Goal: Information Seeking & Learning: Check status

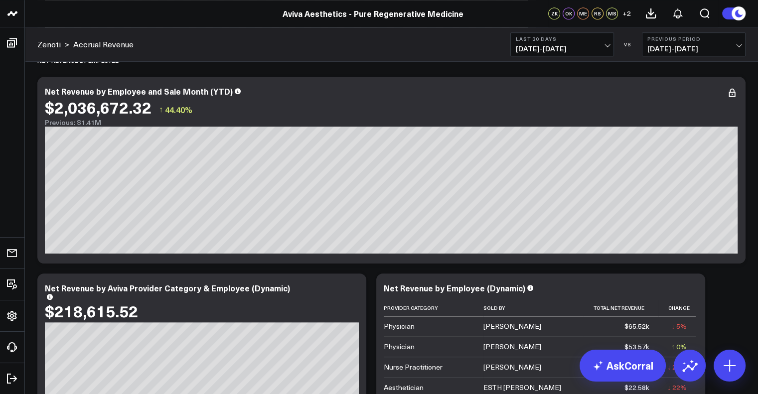
scroll to position [732, 0]
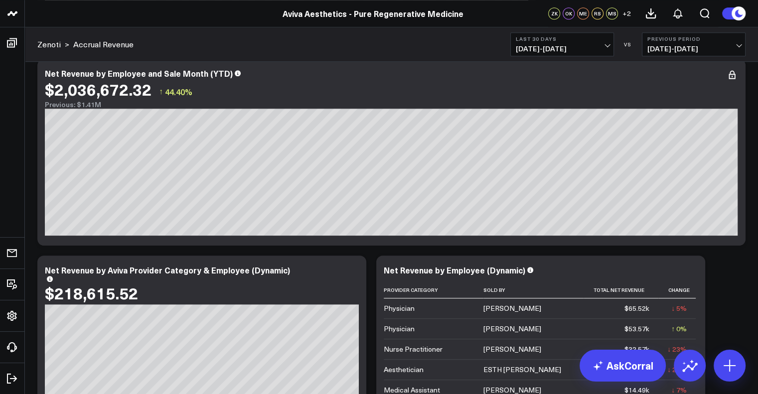
click at [604, 45] on span "[DATE] - [DATE]" at bounding box center [562, 49] width 93 height 8
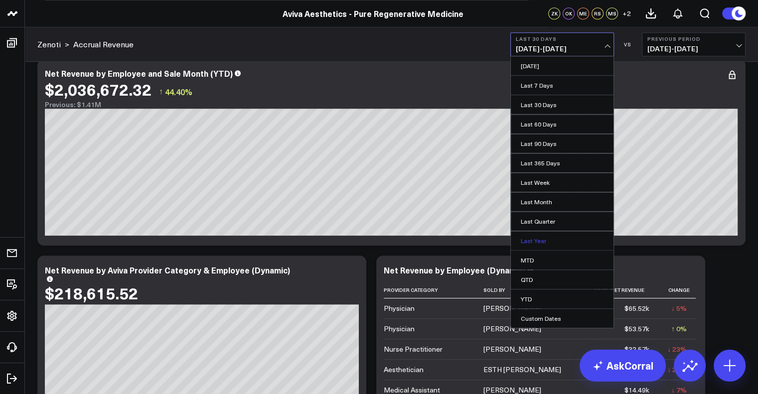
click at [555, 240] on link "Last Year" at bounding box center [562, 240] width 103 height 19
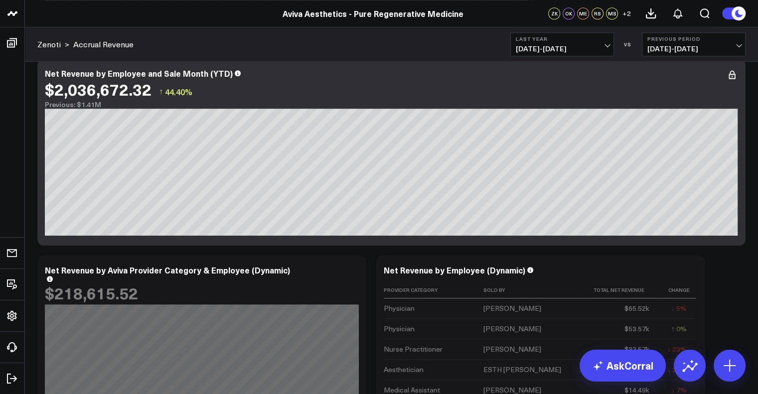
click at [609, 51] on button "Last Year [DATE] - [DATE]" at bounding box center [562, 44] width 104 height 24
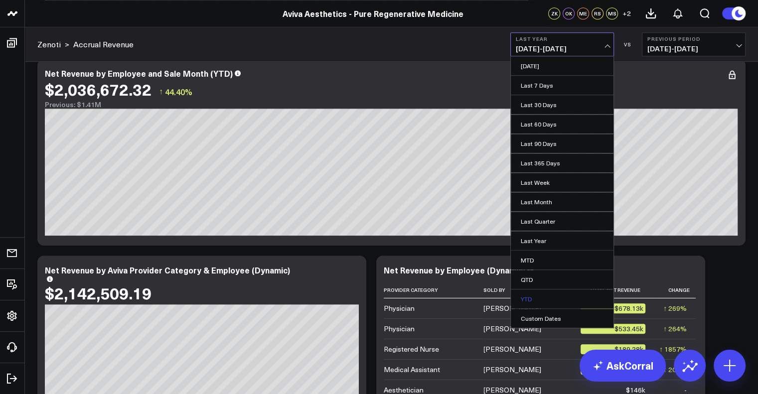
click at [544, 293] on link "YTD" at bounding box center [562, 299] width 103 height 19
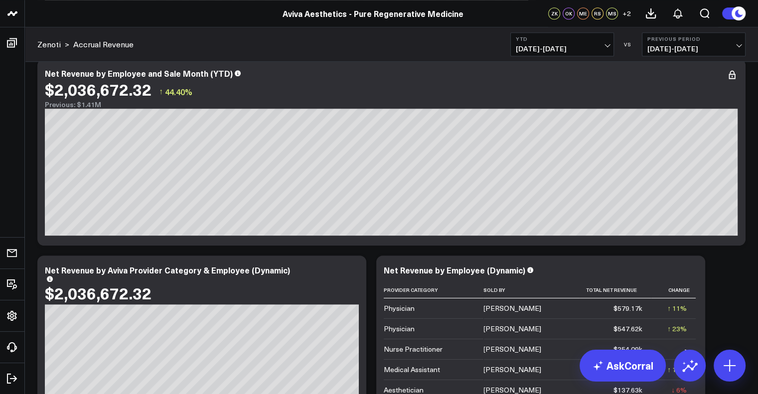
click at [737, 45] on span "[DATE] - [DATE]" at bounding box center [694, 49] width 93 height 8
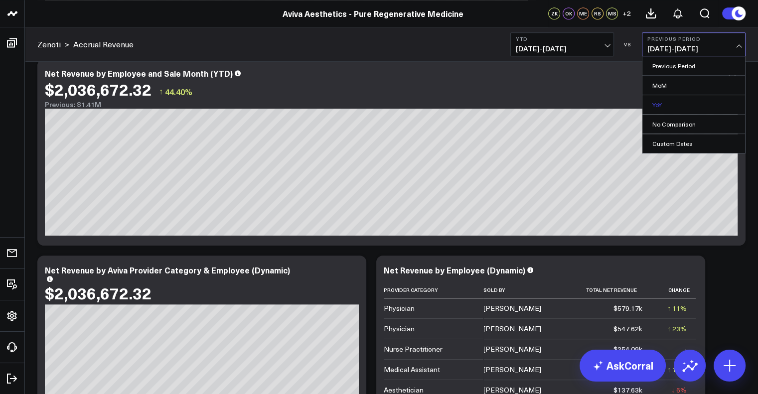
click at [678, 99] on link "YoY" at bounding box center [694, 104] width 103 height 19
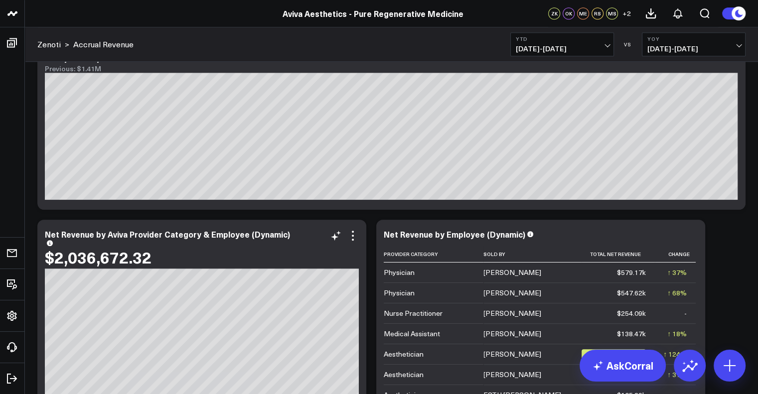
scroll to position [632, 0]
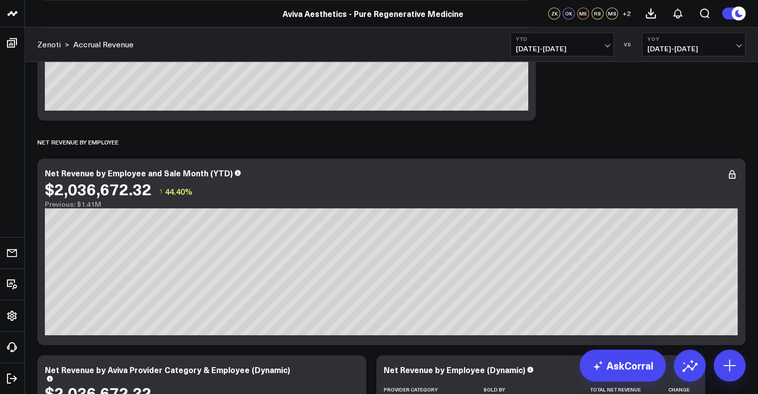
click at [610, 46] on button "YTD [DATE] - [DATE]" at bounding box center [562, 44] width 104 height 24
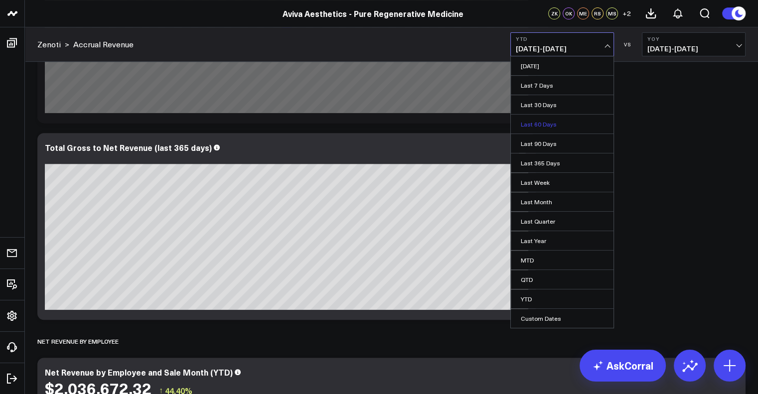
scroll to position [483, 0]
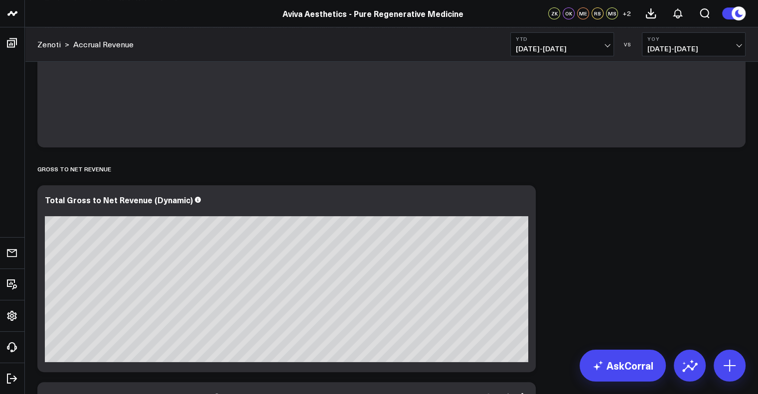
scroll to position [0, 0]
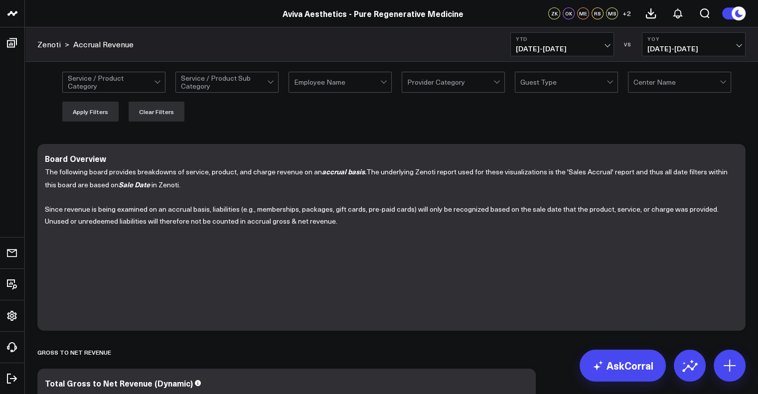
click at [381, 80] on div at bounding box center [383, 80] width 5 height 5
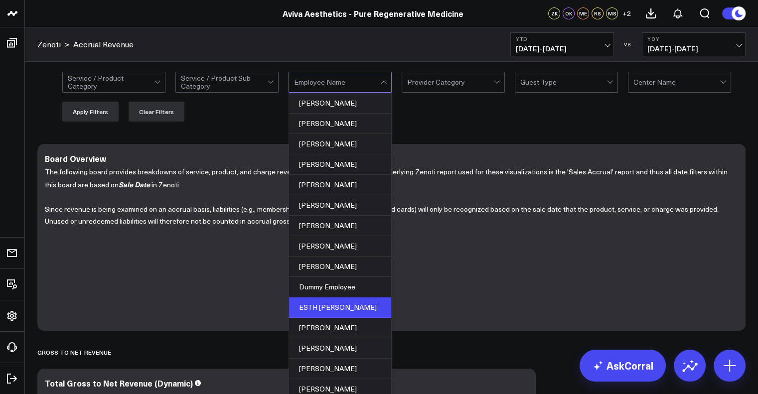
scroll to position [100, 0]
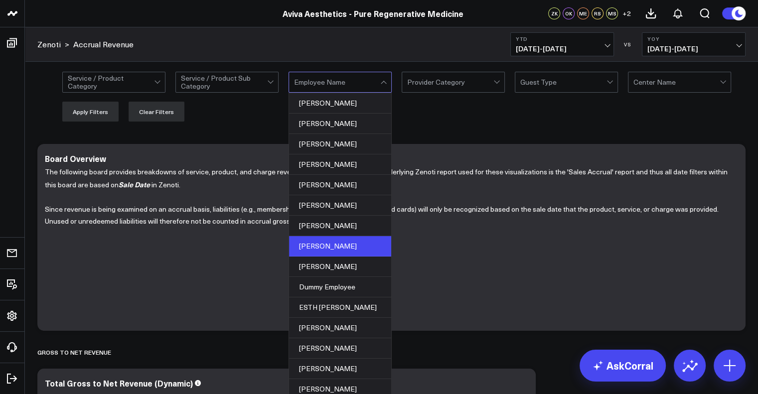
click at [358, 236] on div "[PERSON_NAME]" at bounding box center [340, 246] width 102 height 20
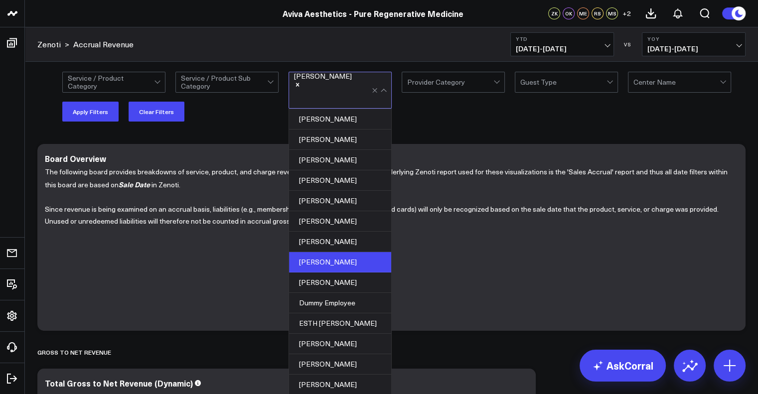
click at [436, 123] on div "Service / Product Category Service / Product Sub Category option [PERSON_NAME],…" at bounding box center [391, 97] width 733 height 70
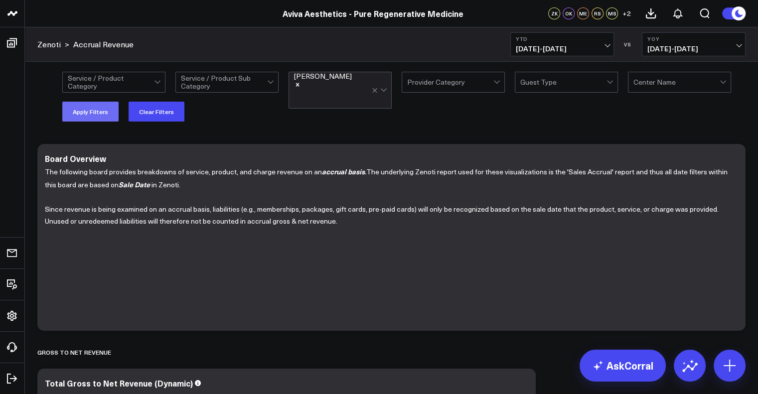
click at [102, 115] on button "Apply Filters" at bounding box center [90, 112] width 56 height 20
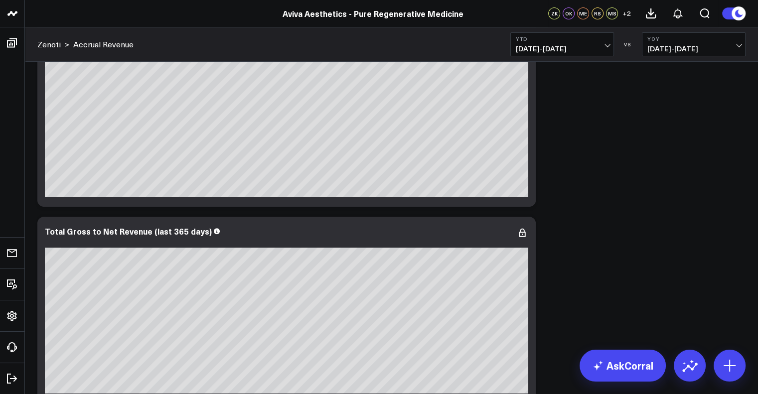
scroll to position [349, 0]
click at [626, 13] on span "+ 2" at bounding box center [627, 13] width 8 height 7
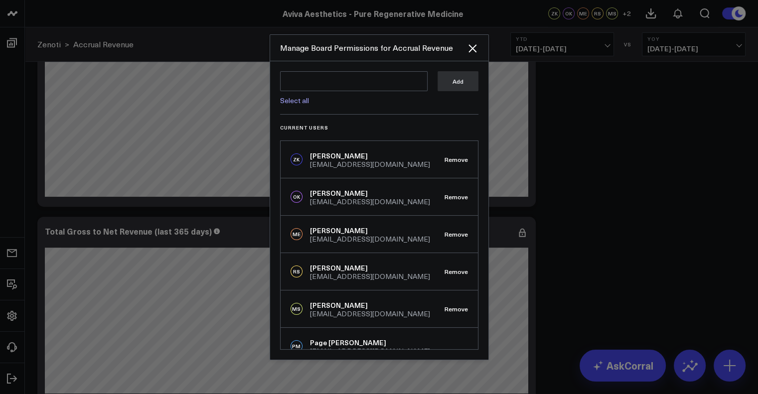
scroll to position [52, 0]
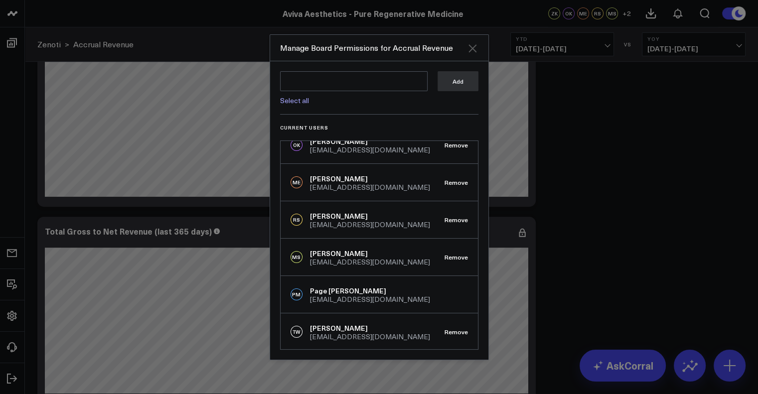
click at [476, 46] on icon "Close" at bounding box center [473, 48] width 12 height 12
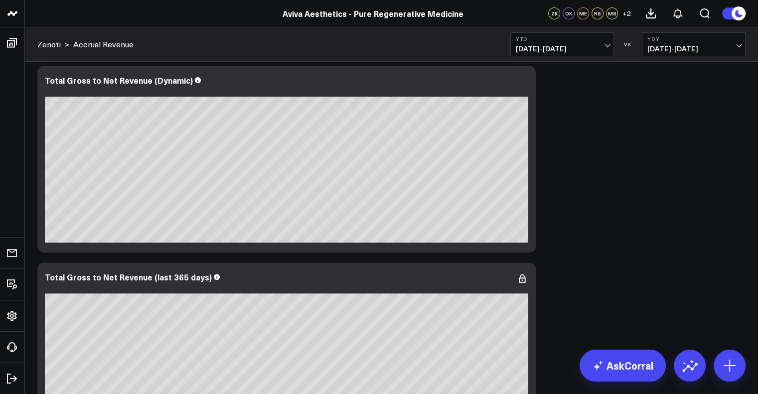
scroll to position [0, 0]
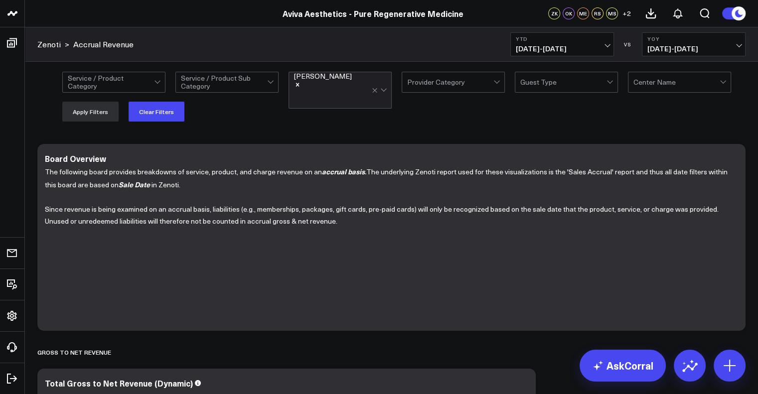
click at [381, 82] on div at bounding box center [380, 90] width 17 height 36
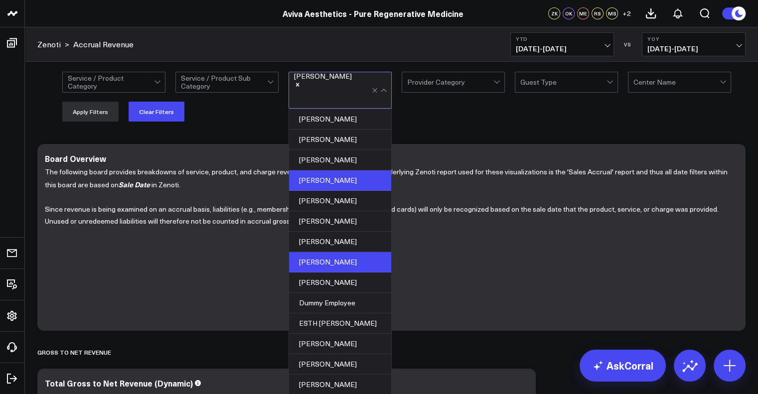
scroll to position [100, 0]
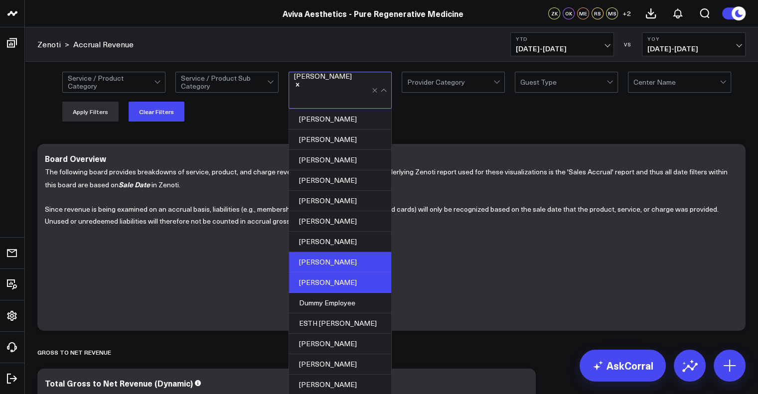
click at [349, 273] on div "[PERSON_NAME]" at bounding box center [340, 283] width 102 height 20
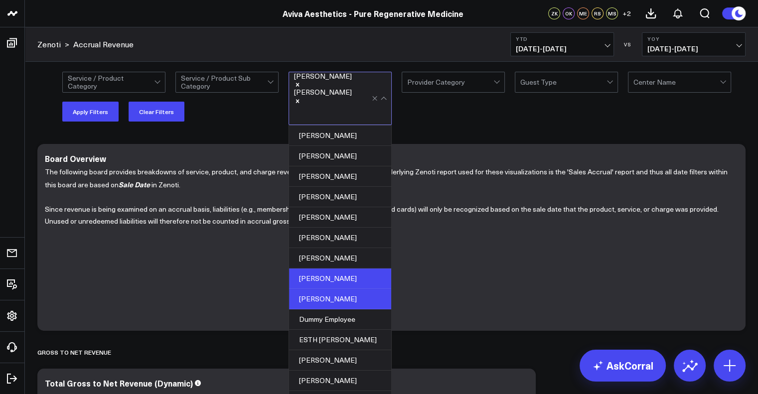
click at [441, 124] on div "Service / Product Category Service / Product Sub Category option [PERSON_NAME],…" at bounding box center [391, 97] width 733 height 70
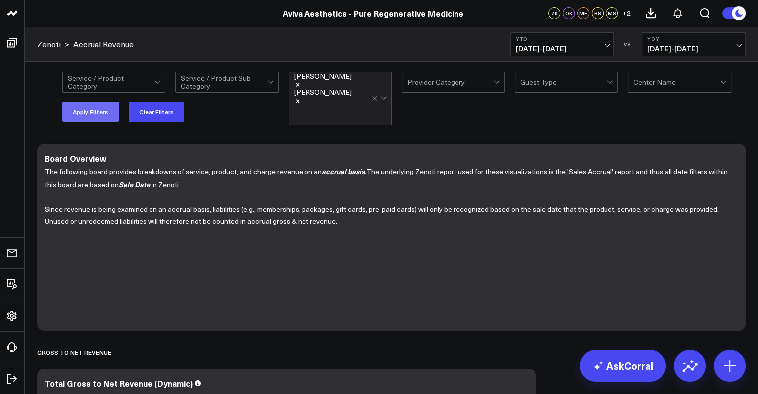
click at [103, 116] on button "Apply Filters" at bounding box center [90, 112] width 56 height 20
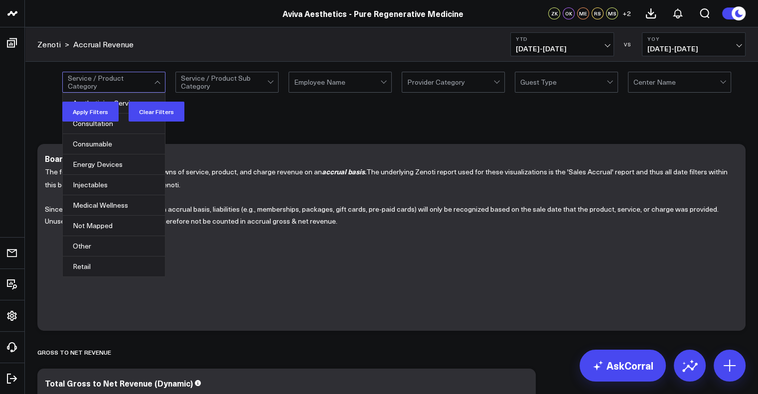
click at [152, 81] on div at bounding box center [111, 82] width 86 height 20
click at [128, 176] on div "Injectables" at bounding box center [114, 185] width 102 height 20
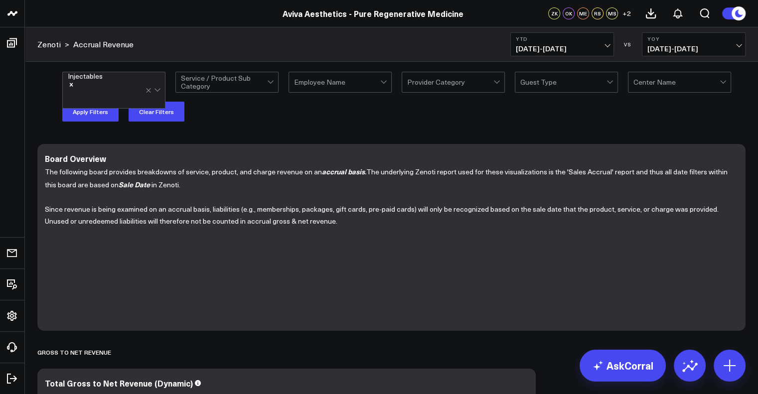
click at [248, 117] on div "Injectables Service / Product Sub Category Employee Name Provider Category Gues…" at bounding box center [403, 97] width 683 height 50
click at [260, 83] on div at bounding box center [224, 82] width 86 height 20
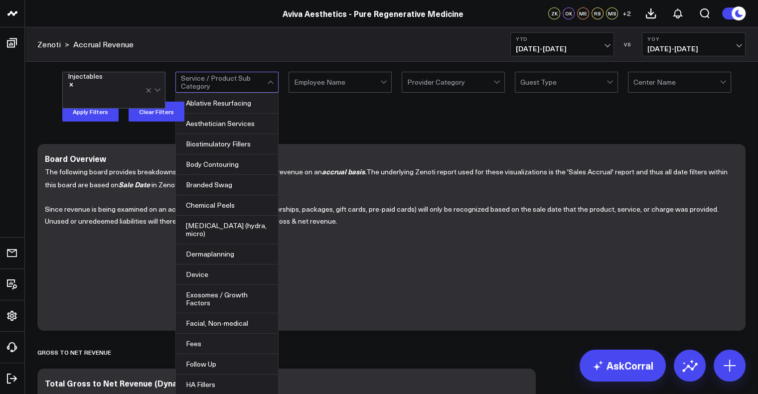
scroll to position [399, 0]
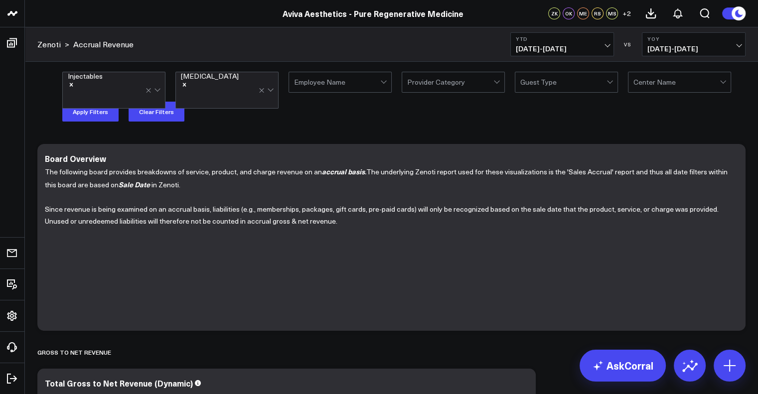
click at [313, 128] on div "Injectables [MEDICAL_DATA] Employee Name Provider Category Guest Type Center Na…" at bounding box center [391, 97] width 733 height 70
click at [87, 114] on button "Apply Filters" at bounding box center [90, 112] width 56 height 20
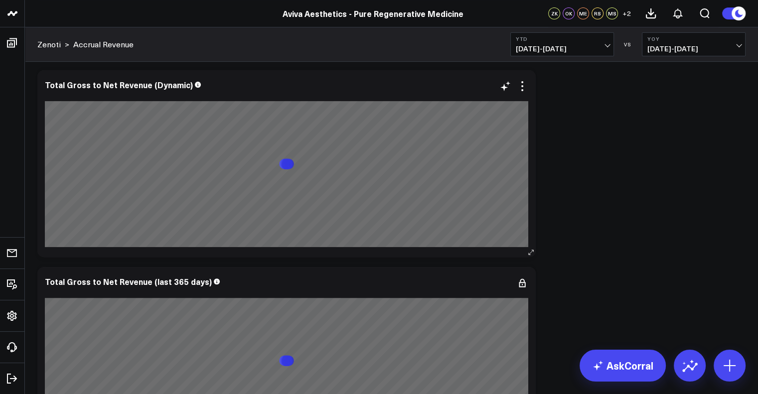
scroll to position [299, 0]
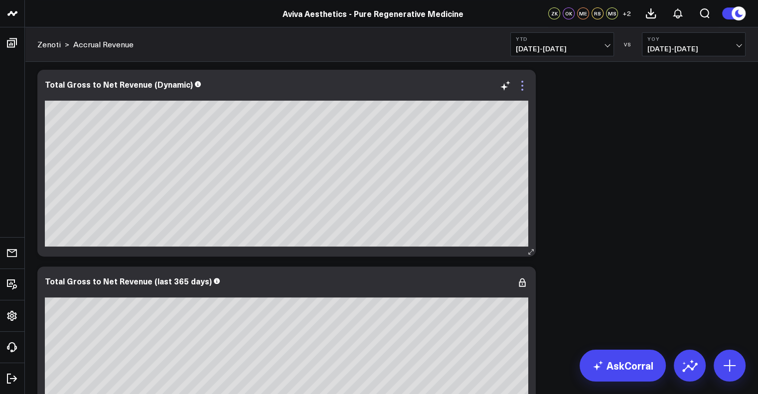
click at [521, 87] on icon at bounding box center [522, 86] width 12 height 12
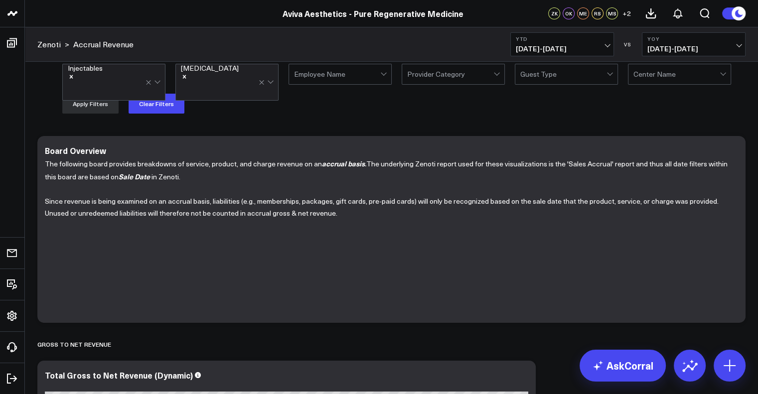
scroll to position [0, 0]
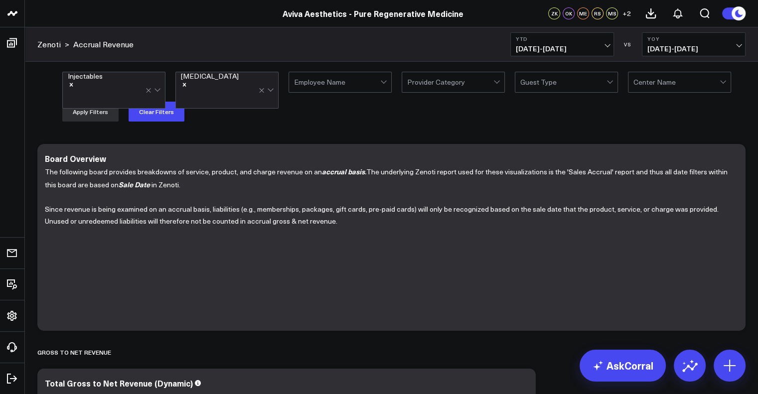
click at [271, 83] on div at bounding box center [267, 90] width 17 height 36
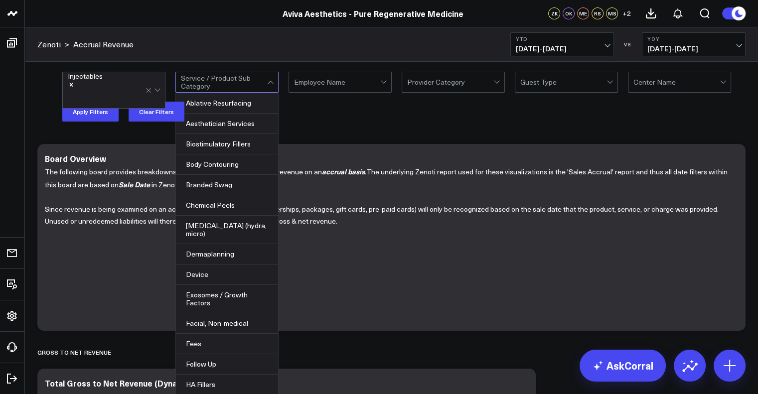
click at [313, 117] on div "Injectables All selected options have been cleared. 32 results available. Use U…" at bounding box center [403, 97] width 683 height 50
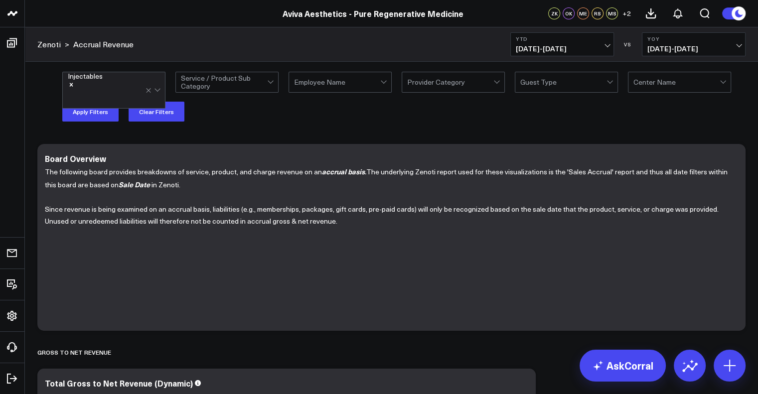
click at [161, 80] on div at bounding box center [154, 90] width 17 height 36
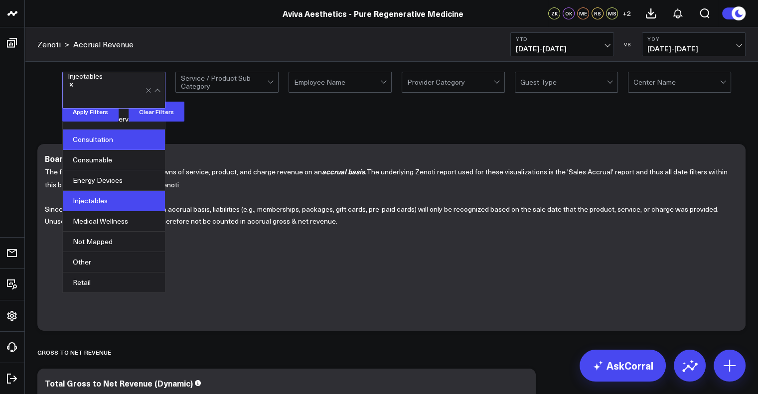
click at [134, 132] on div "Consultation" at bounding box center [114, 140] width 102 height 20
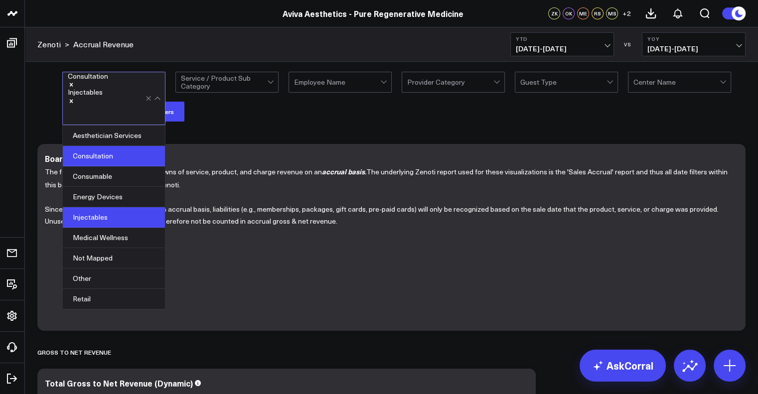
click at [75, 98] on icon "Remove Injectables" at bounding box center [71, 101] width 7 height 7
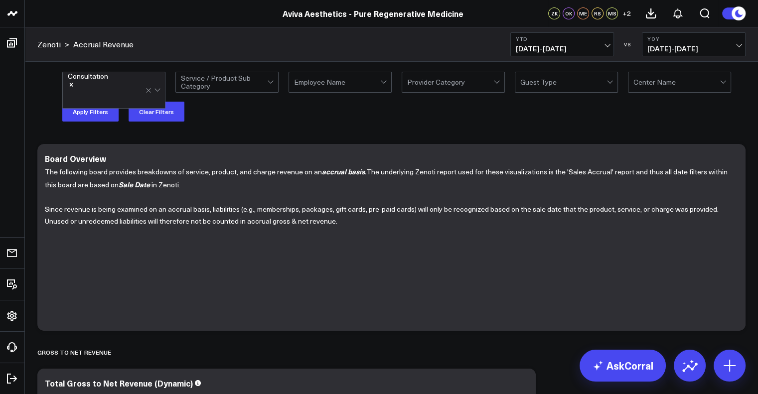
click at [223, 100] on div "Consultation Service / Product Sub Category Employee Name Provider Category Gue…" at bounding box center [403, 97] width 683 height 50
click at [92, 109] on button "Apply Filters" at bounding box center [90, 112] width 56 height 20
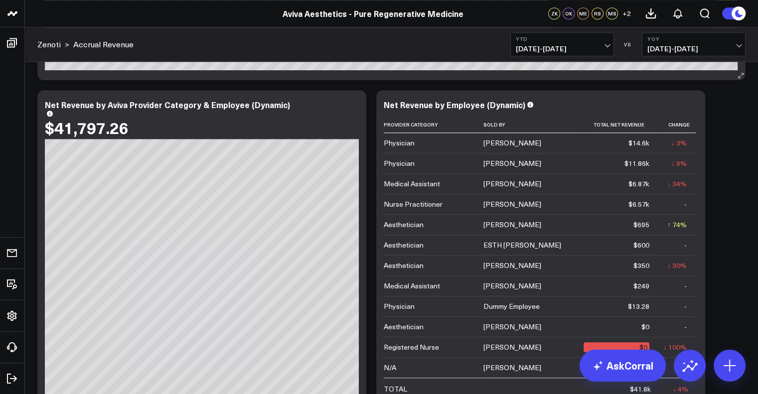
scroll to position [947, 0]
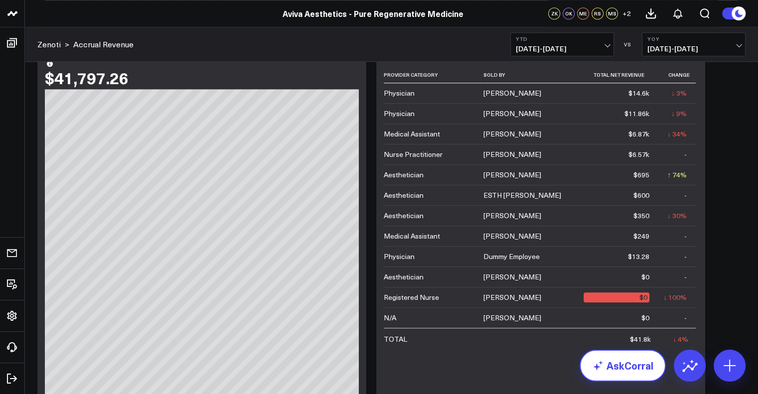
click at [615, 367] on link "AskCorral" at bounding box center [623, 366] width 86 height 32
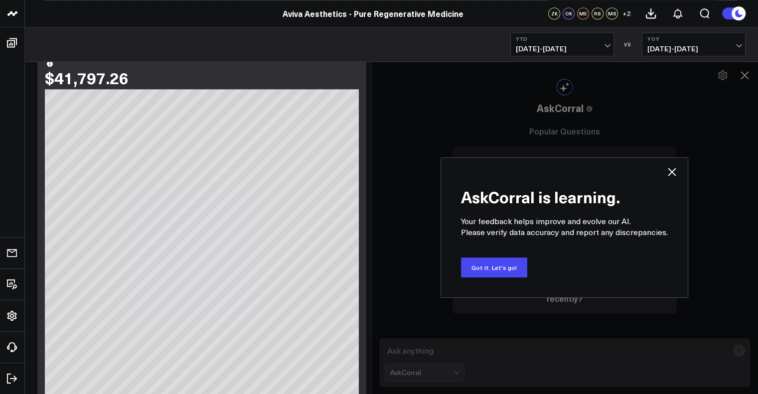
click at [674, 171] on icon at bounding box center [672, 172] width 12 height 12
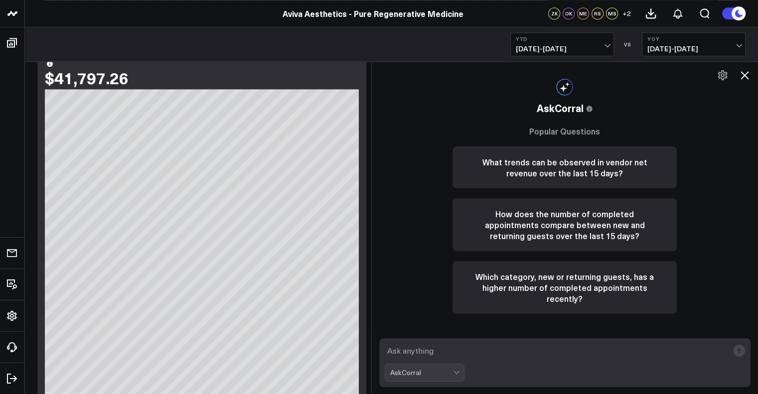
click at [743, 73] on icon at bounding box center [745, 75] width 12 height 12
